Goal: Task Accomplishment & Management: Complete application form

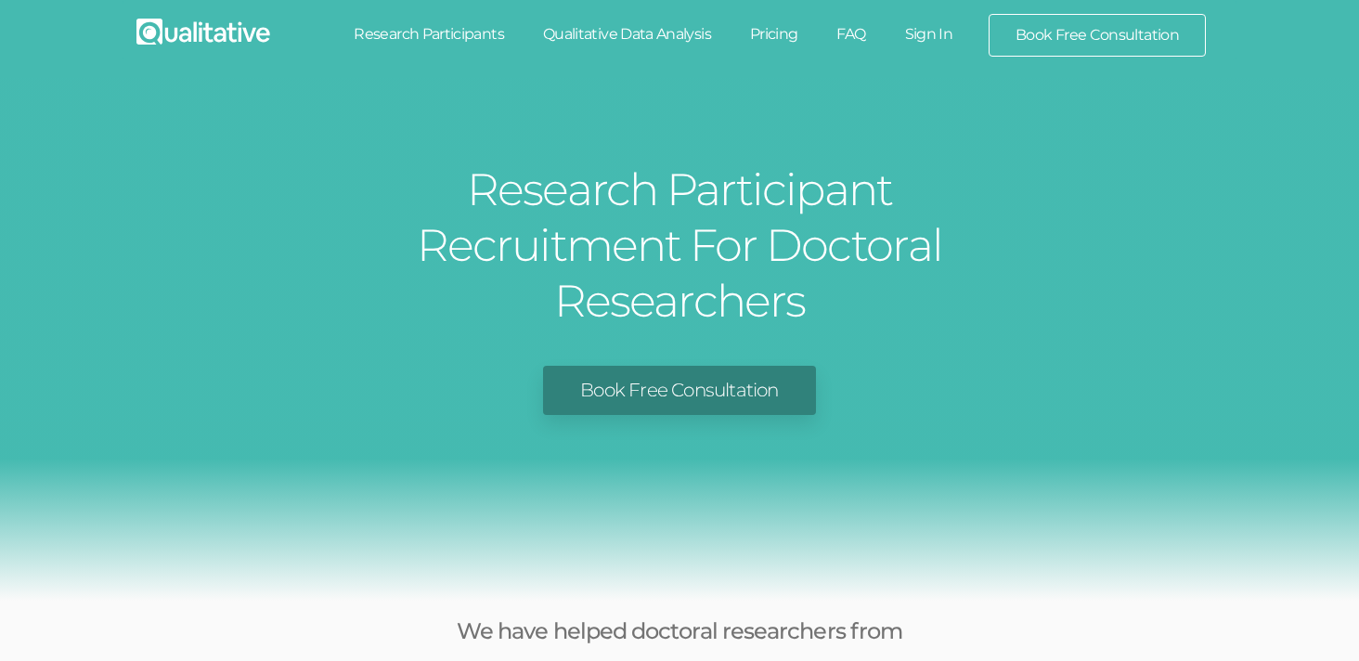
click at [671, 366] on link "Book Free Consultation" at bounding box center [679, 390] width 272 height 49
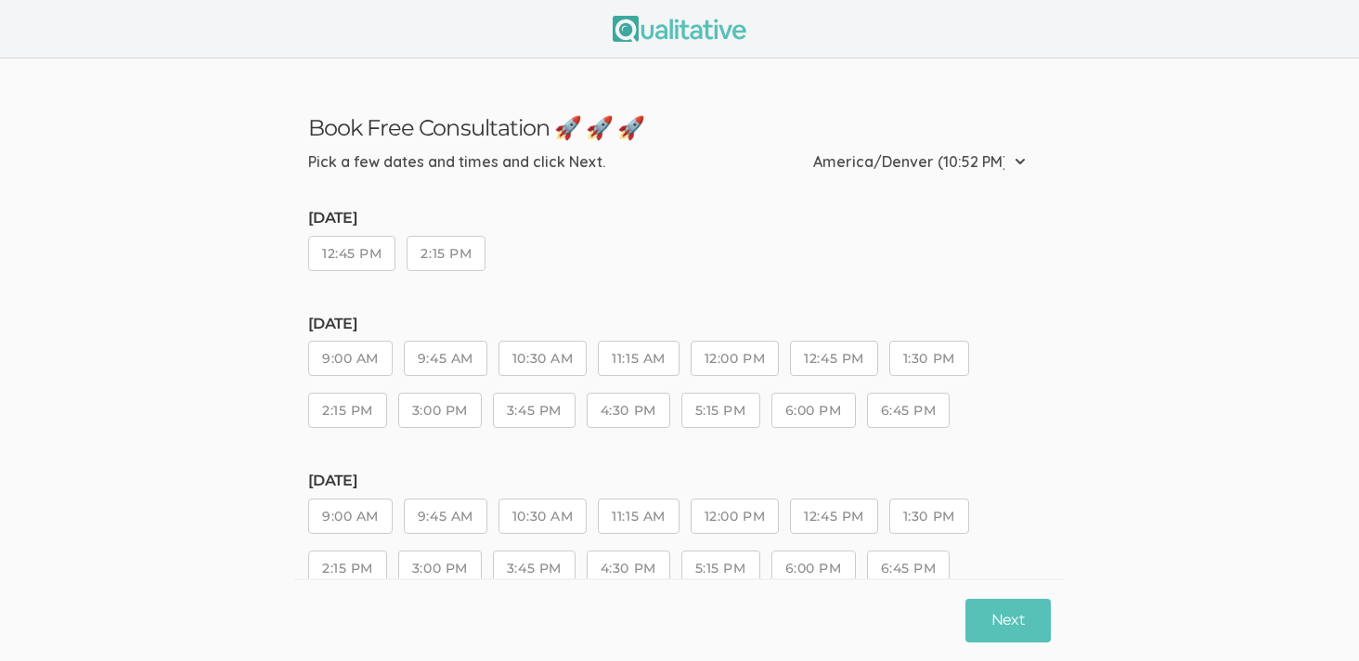
click at [473, 266] on button "2:15 PM" at bounding box center [446, 253] width 79 height 35
click at [1014, 620] on button "Next" at bounding box center [1008, 621] width 85 height 44
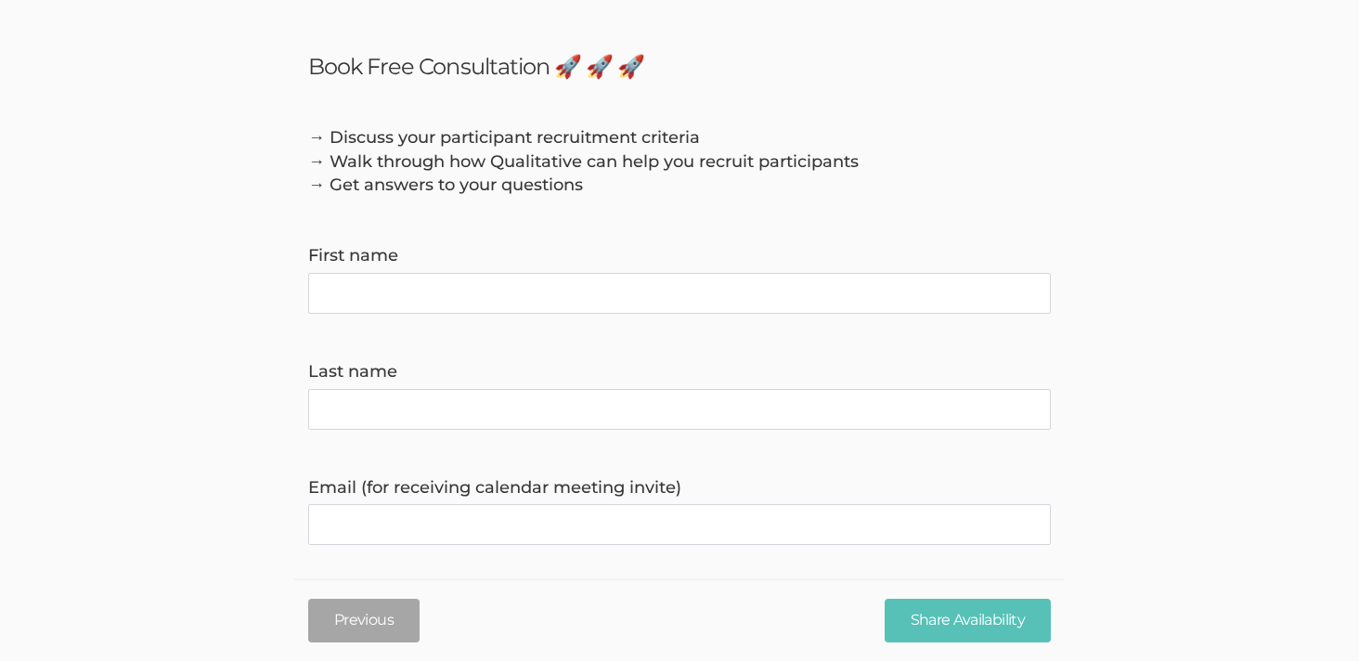
scroll to position [31, 0]
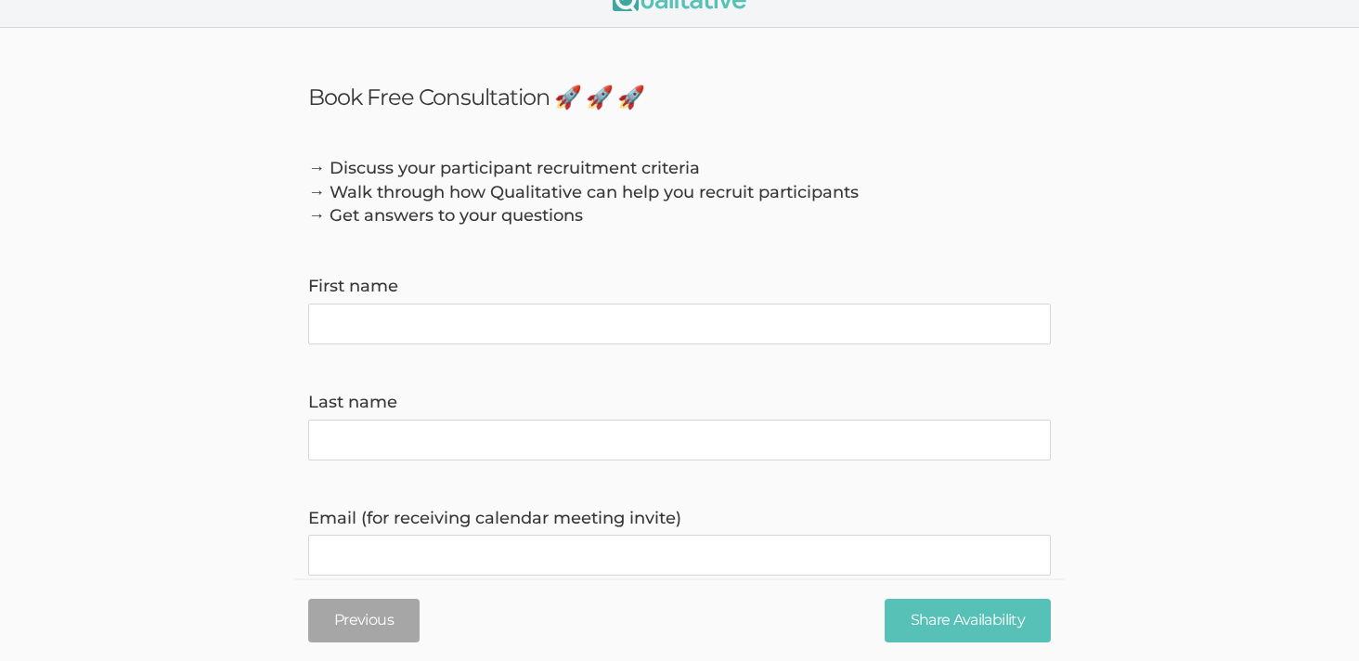
click at [591, 339] on name "First name" at bounding box center [679, 324] width 743 height 41
type name "Audrey"
type name "Ramos"
type invite\) "audrey22ramos@gmail.com"
type time\) "7208402802"
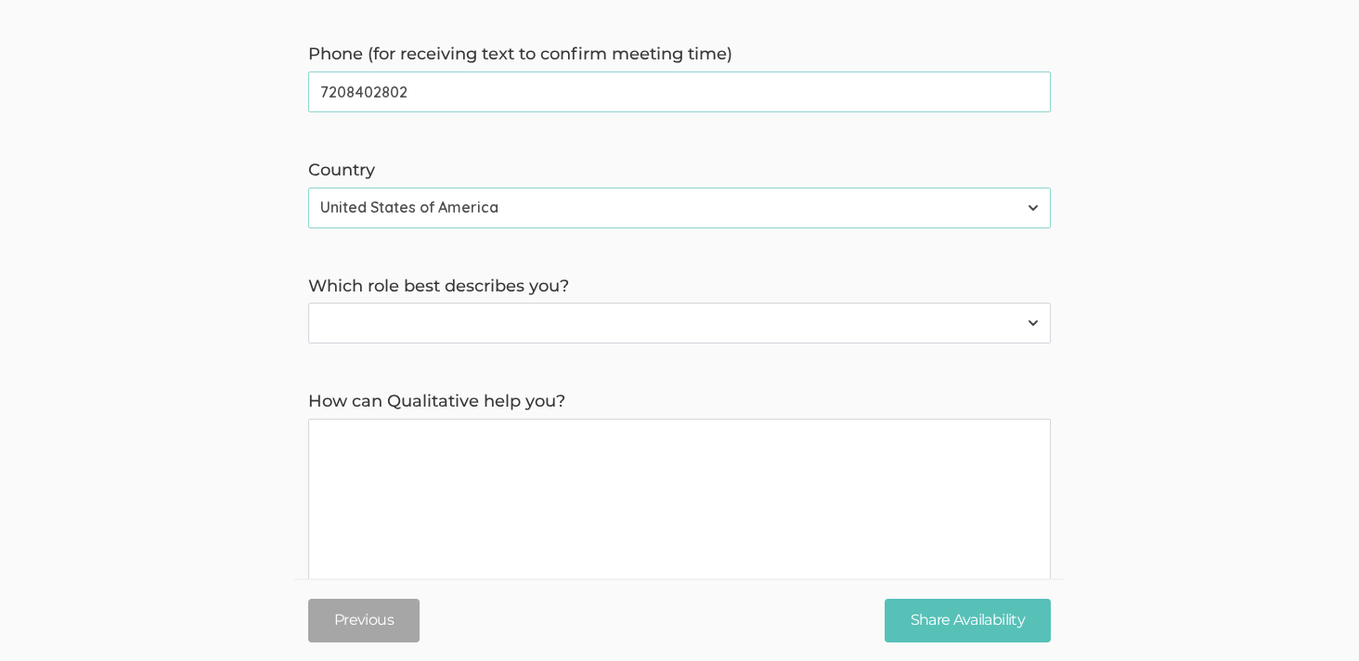
scroll to position [631, 0]
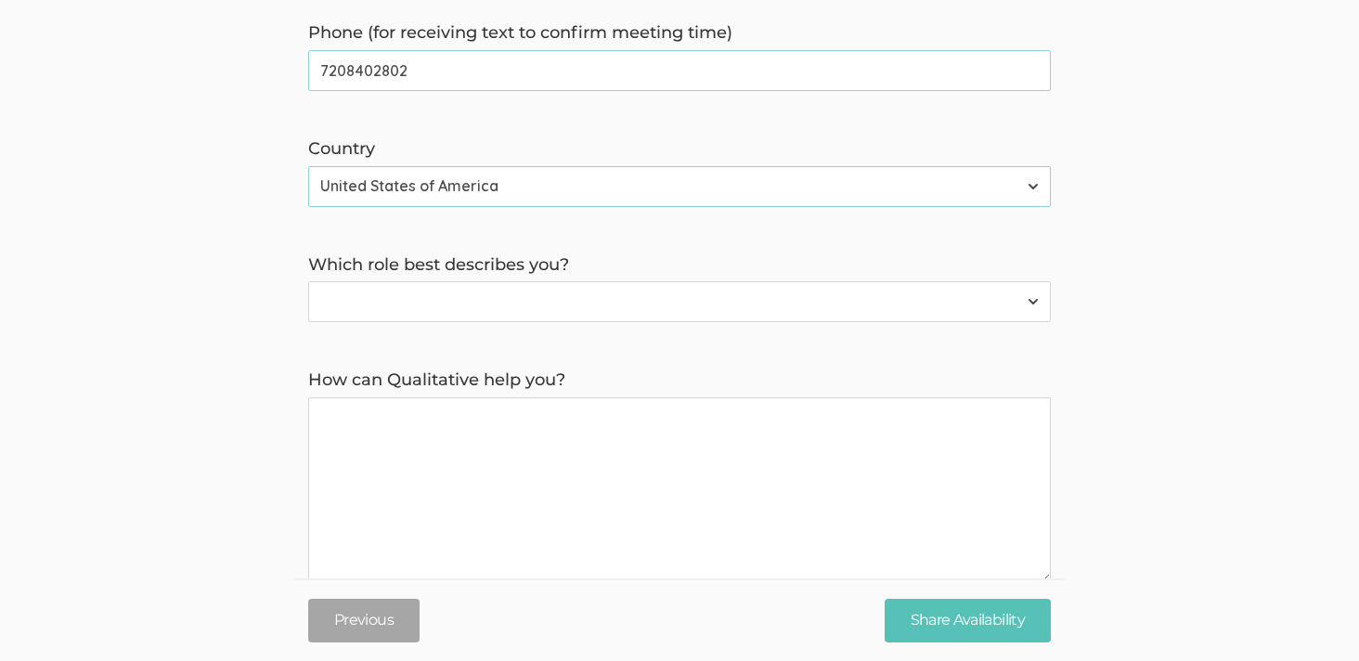
click at [524, 296] on select "Participant Researcher" at bounding box center [679, 301] width 743 height 41
select select "1"
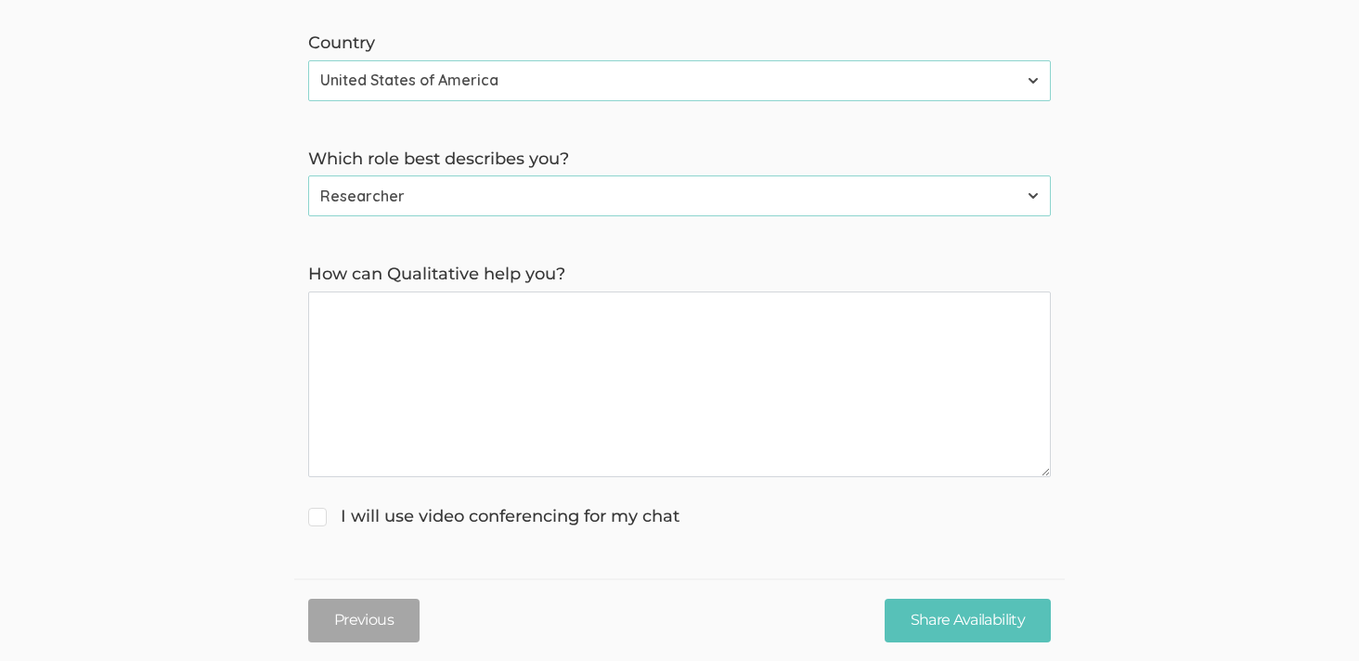
click at [513, 354] on you\? "How can Qualitative help you?" at bounding box center [679, 385] width 743 height 186
click at [587, 313] on you\? "I need participants for my study." at bounding box center [679, 385] width 743 height 186
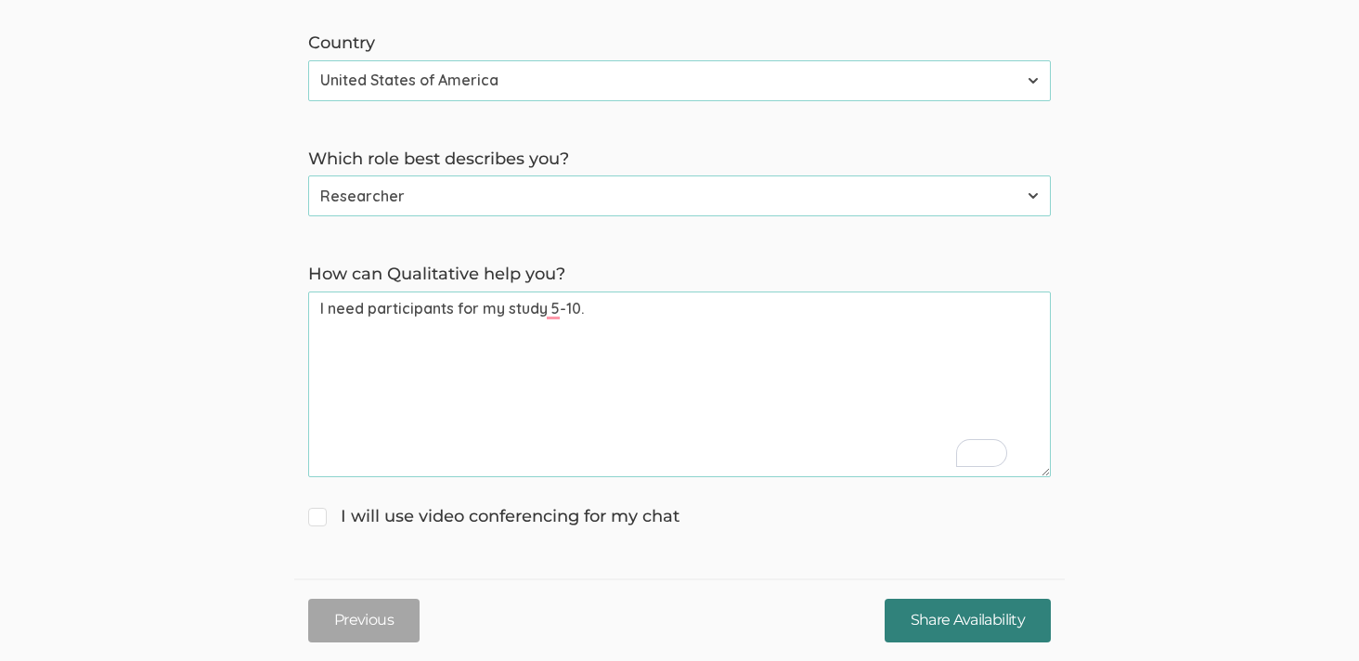
type you\? "I need participants for my study 5-10."
click at [964, 617] on input "Share Availability" at bounding box center [968, 621] width 166 height 44
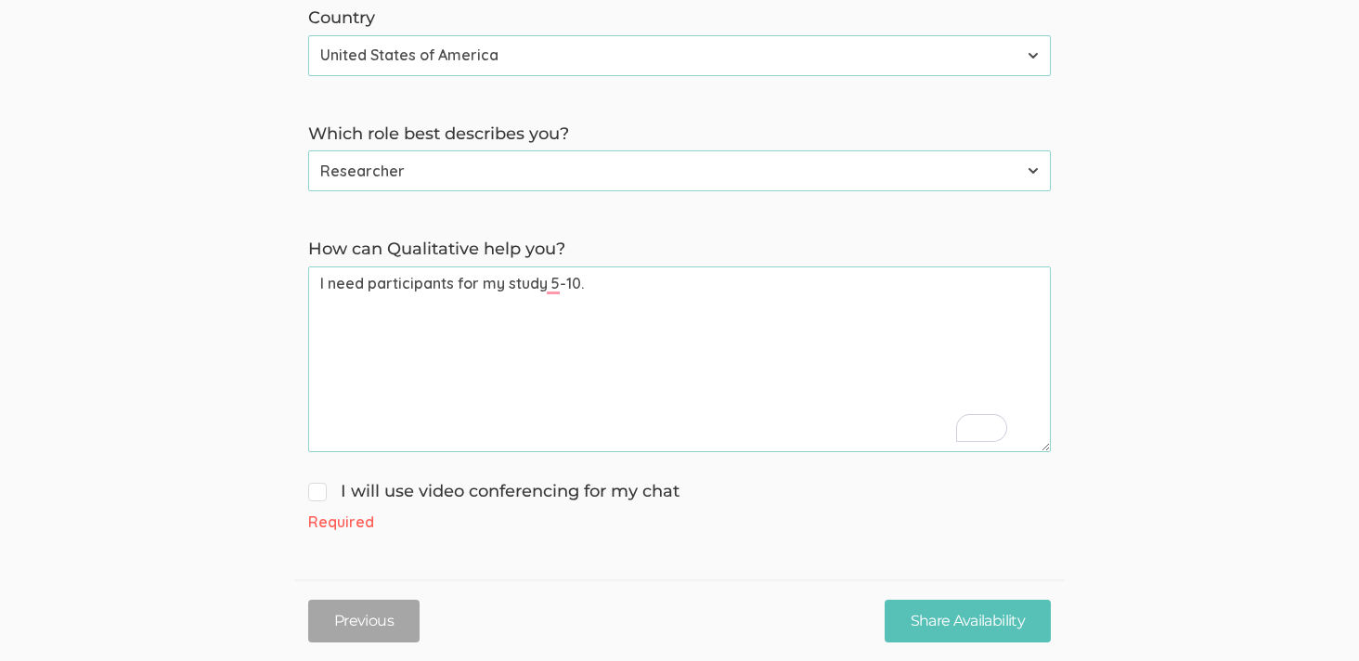
click at [539, 493] on span "I will use video conferencing for my chat" at bounding box center [493, 492] width 371 height 24
click at [320, 493] on input "I will use video conferencing for my chat" at bounding box center [314, 490] width 12 height 12
checkbox input "true"
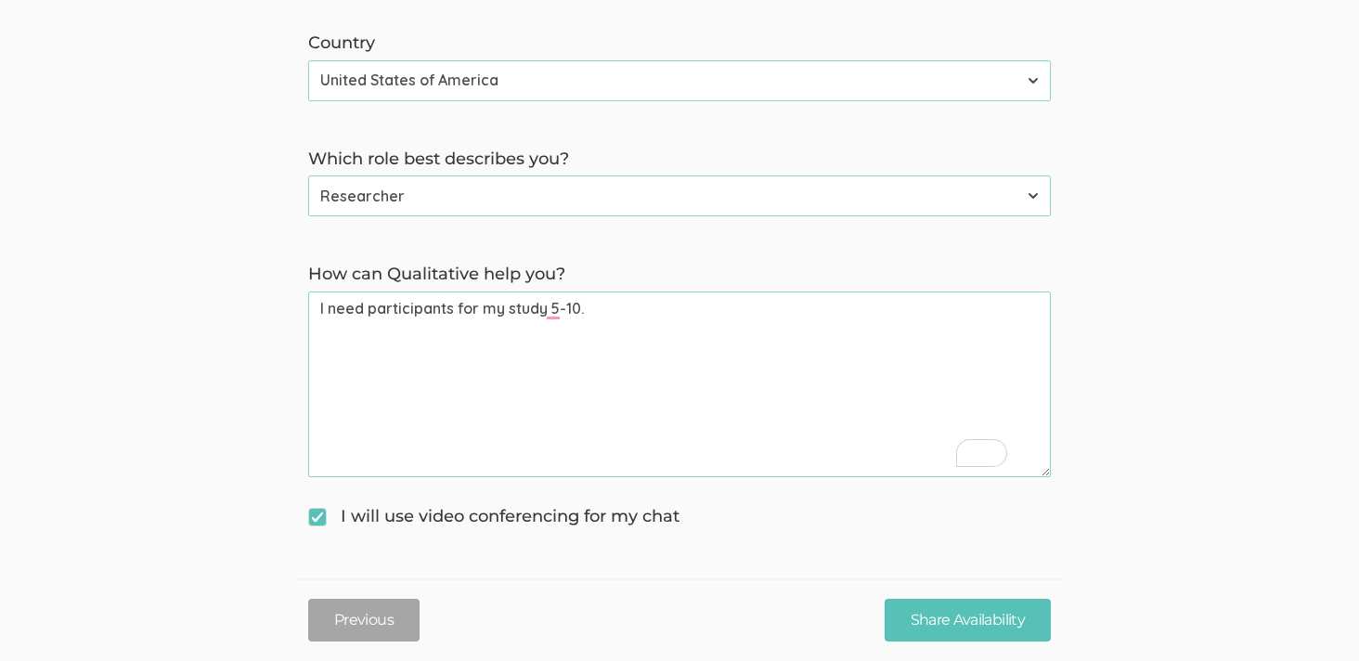
scroll to position [739, 0]
click at [933, 632] on input "Share Availability" at bounding box center [968, 621] width 166 height 44
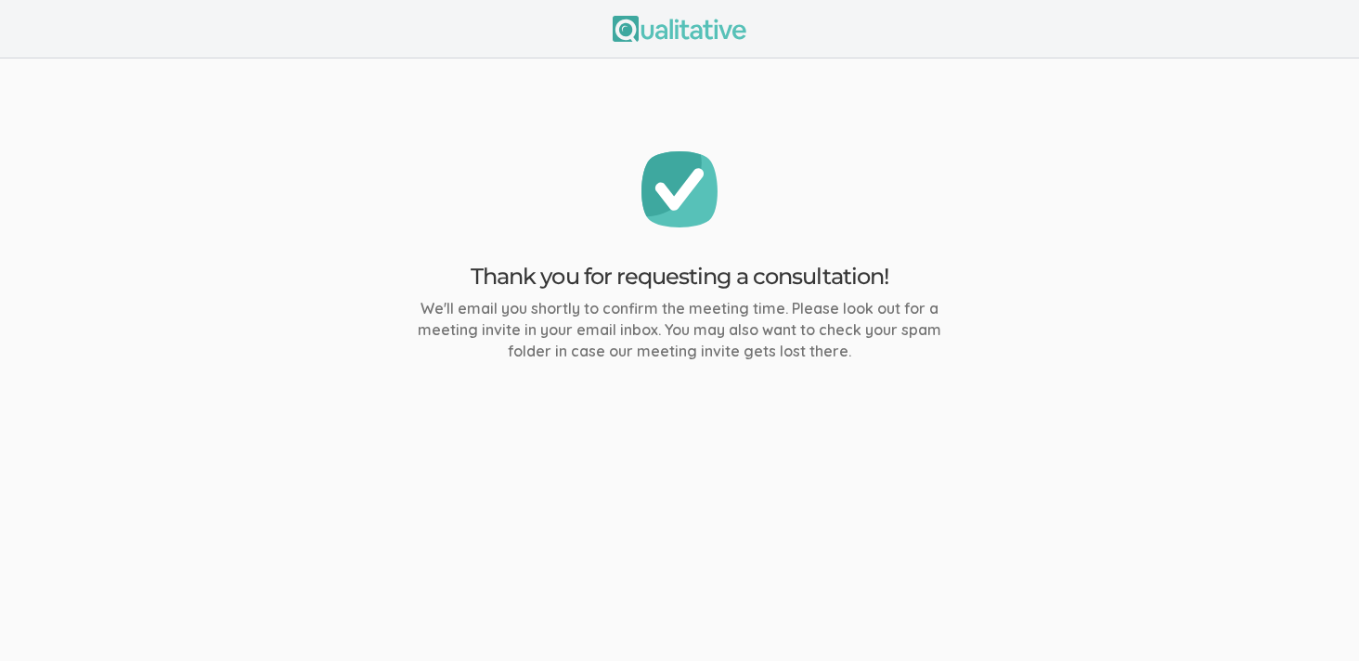
click at [684, 23] on img at bounding box center [680, 29] width 134 height 26
